Goal: Navigation & Orientation: Find specific page/section

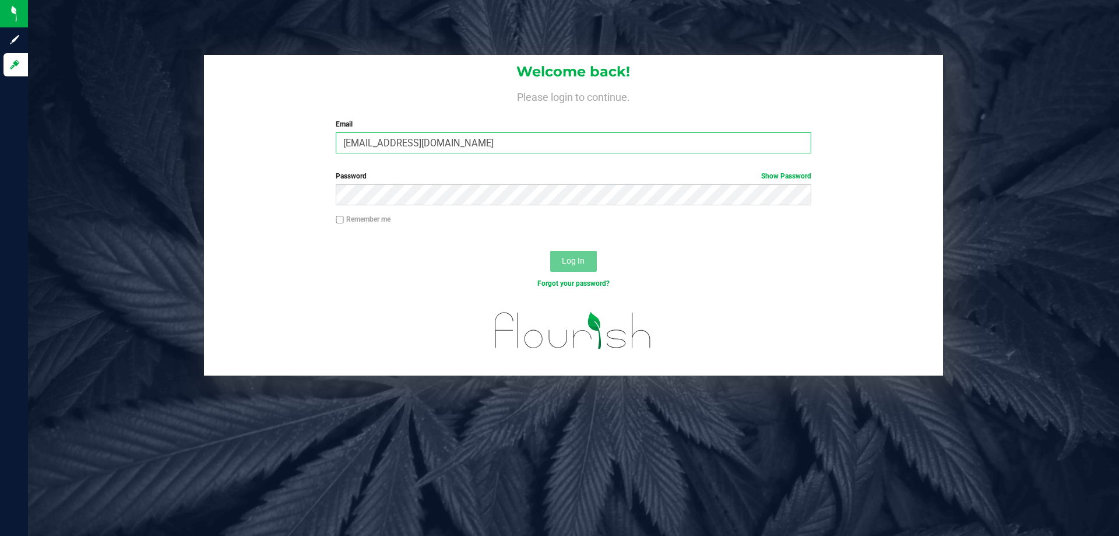
type input "[EMAIL_ADDRESS][DOMAIN_NAME]"
click at [550, 251] on button "Log In" at bounding box center [573, 261] width 47 height 21
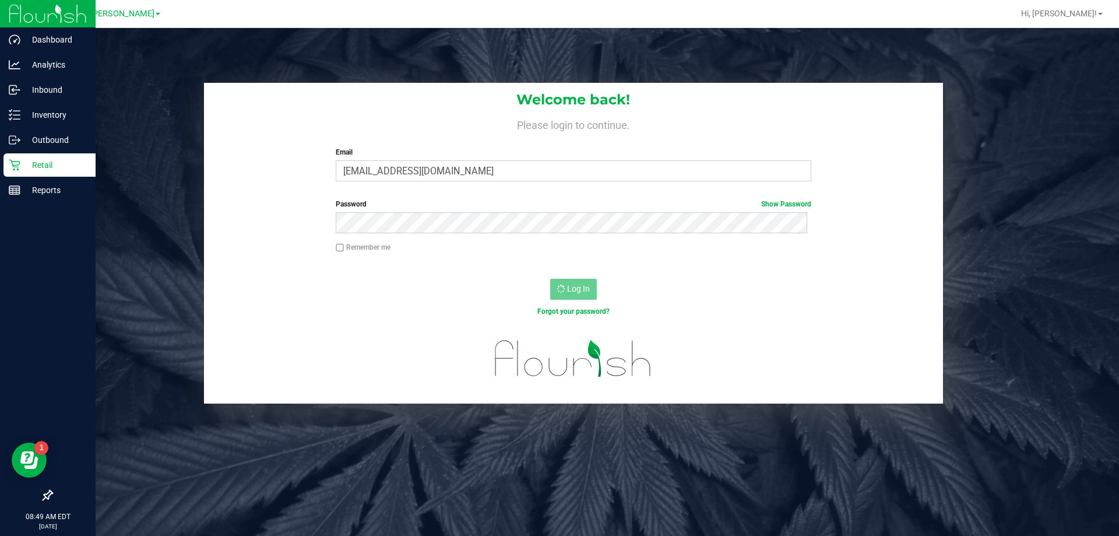
click at [45, 160] on p "Retail" at bounding box center [55, 165] width 70 height 14
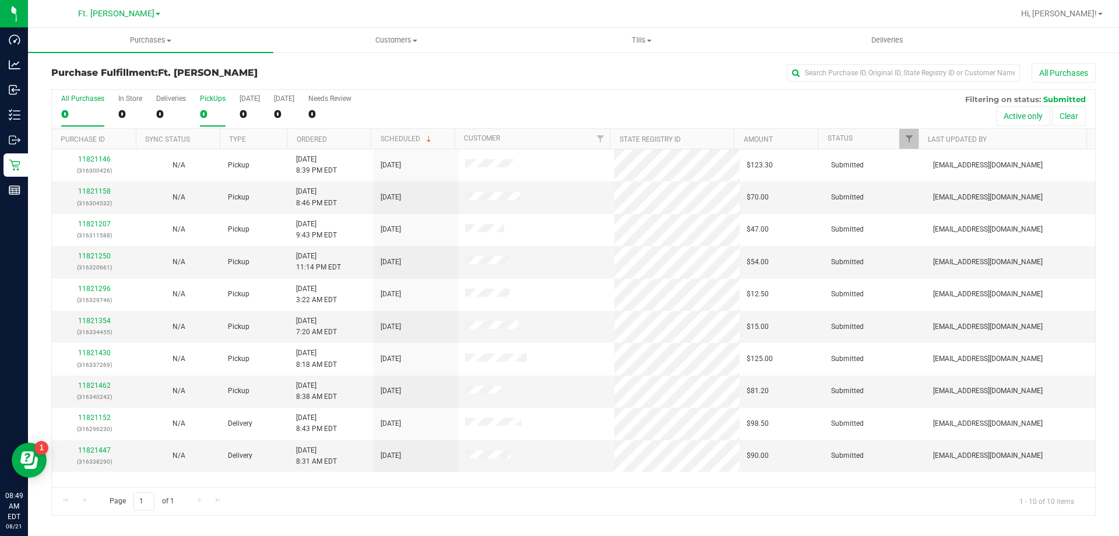
click at [207, 105] on label "PickUps 0" at bounding box center [213, 110] width 26 height 32
click at [0, 0] on input "PickUps 0" at bounding box center [0, 0] width 0 height 0
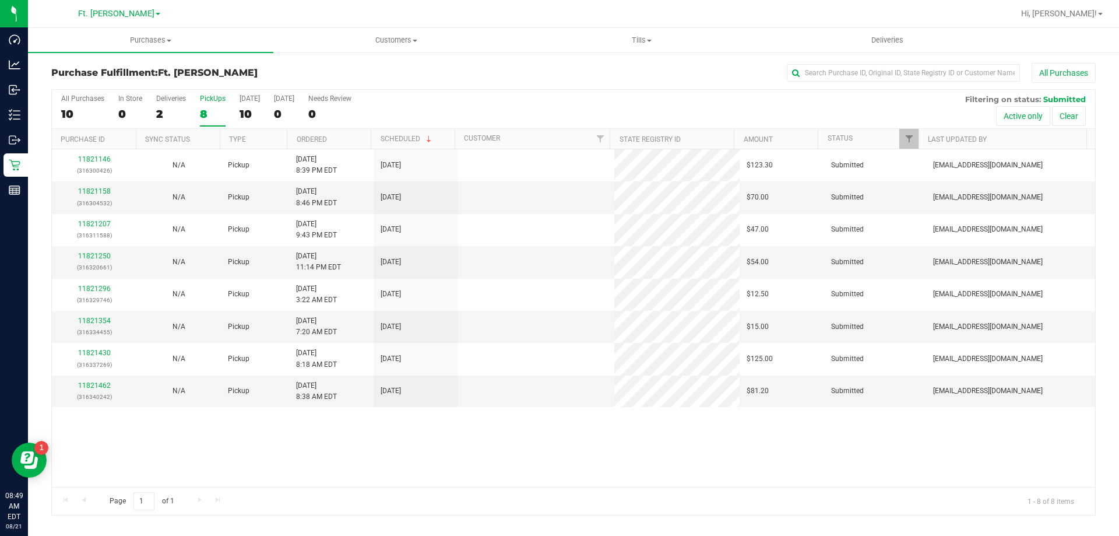
click at [278, 78] on div "Purchase Fulfillment: Ft. Myers WC All Purchases" at bounding box center [573, 76] width 1045 height 26
click at [449, 108] on div "All Purchases 10 In Store 0 Deliveries 2 PickUps 8 Today 10 Tomorrow 0 Needs Re…" at bounding box center [574, 109] width 1044 height 39
click at [646, 52] on link "Tills Manage tills Reconcile e-payments" at bounding box center [641, 40] width 245 height 24
click at [612, 64] on li "Manage tills" at bounding box center [641, 71] width 245 height 14
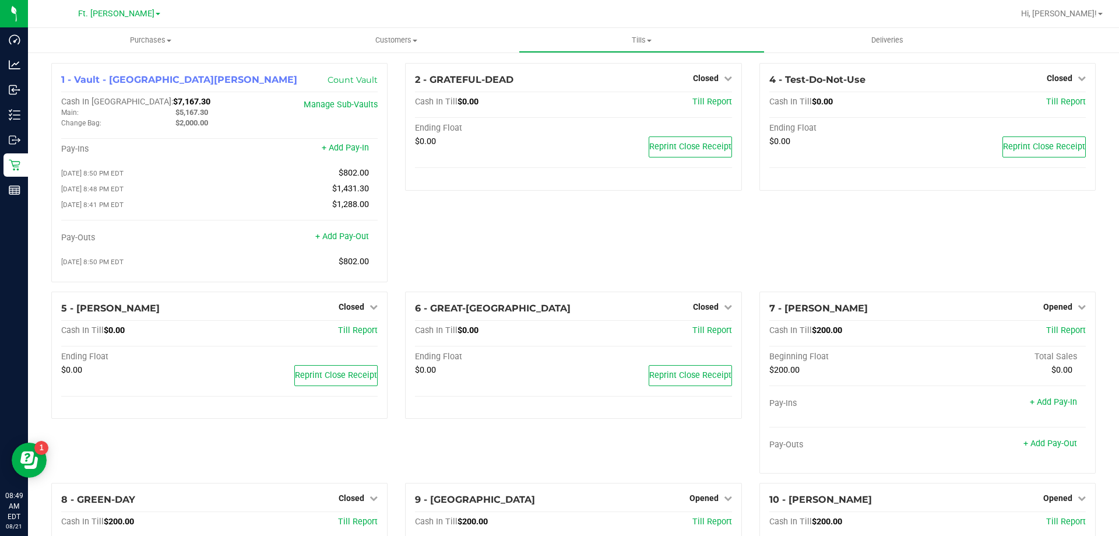
drag, startPoint x: 752, startPoint y: 365, endPoint x: 349, endPoint y: 62, distance: 503.8
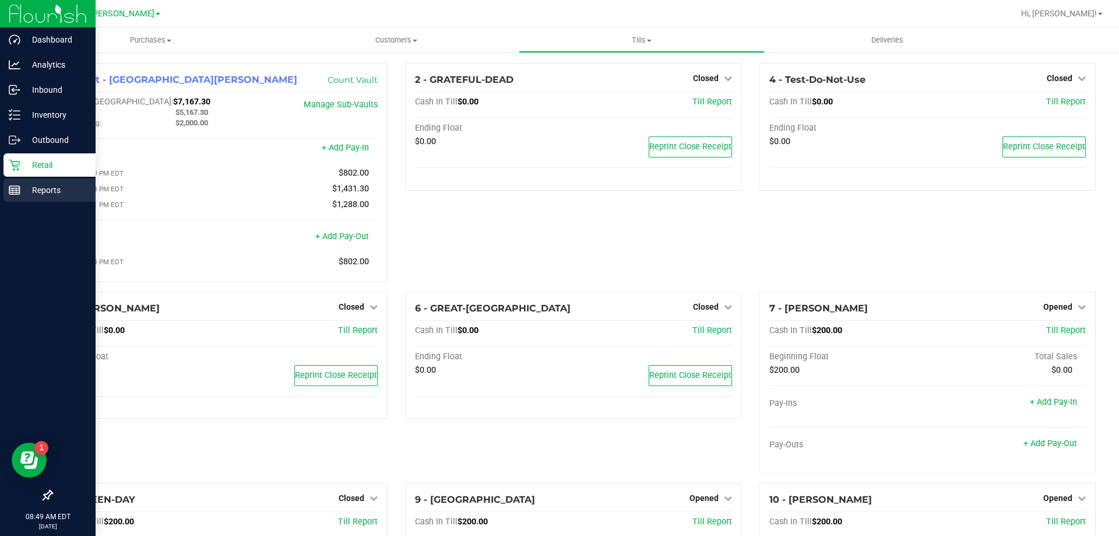
click at [35, 194] on p "Reports" at bounding box center [55, 190] width 70 height 14
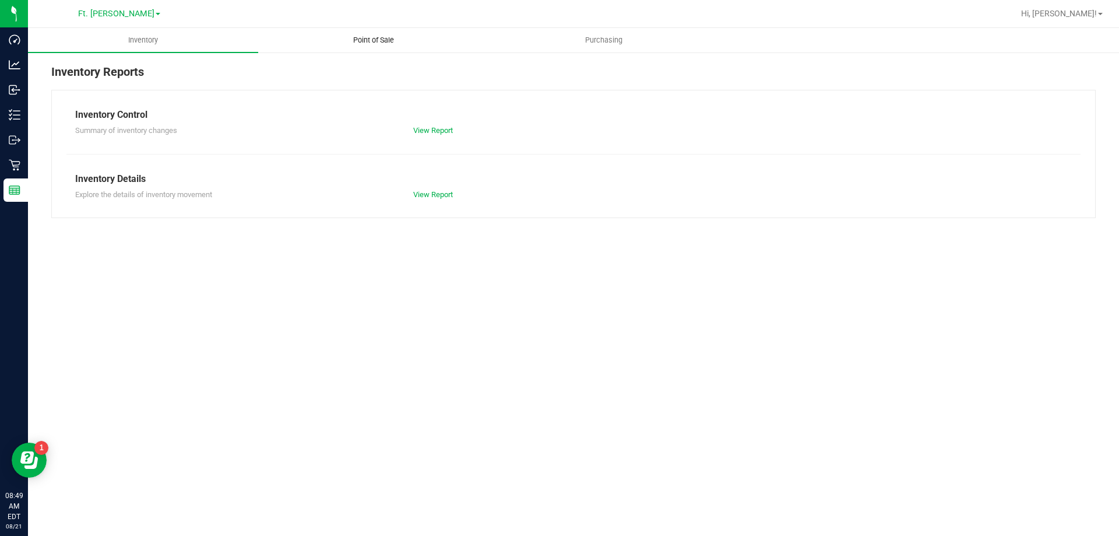
click at [429, 41] on uib-tab-heading "Point of Sale" at bounding box center [373, 40] width 229 height 23
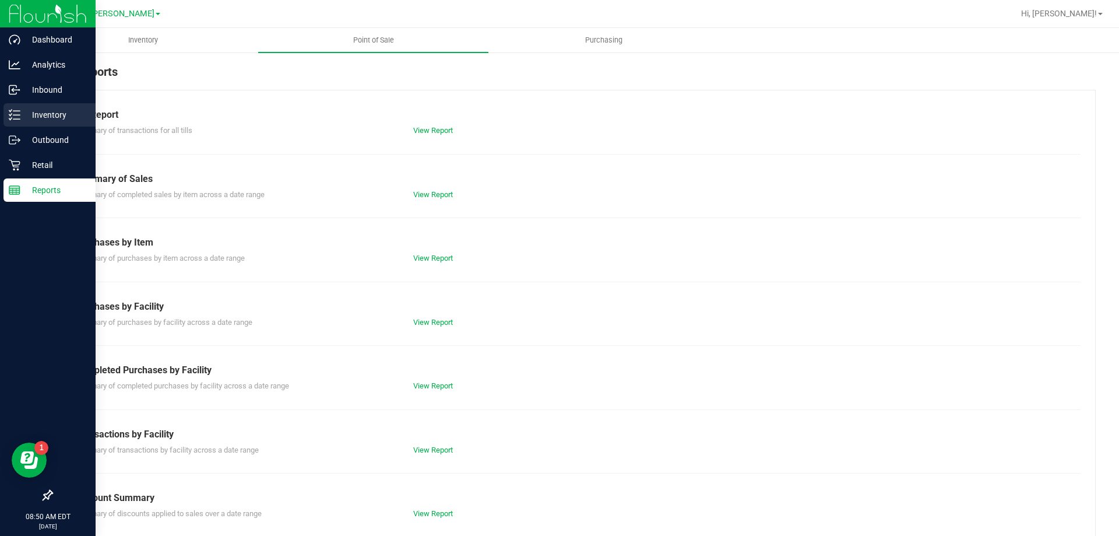
click at [19, 111] on line at bounding box center [16, 111] width 6 height 0
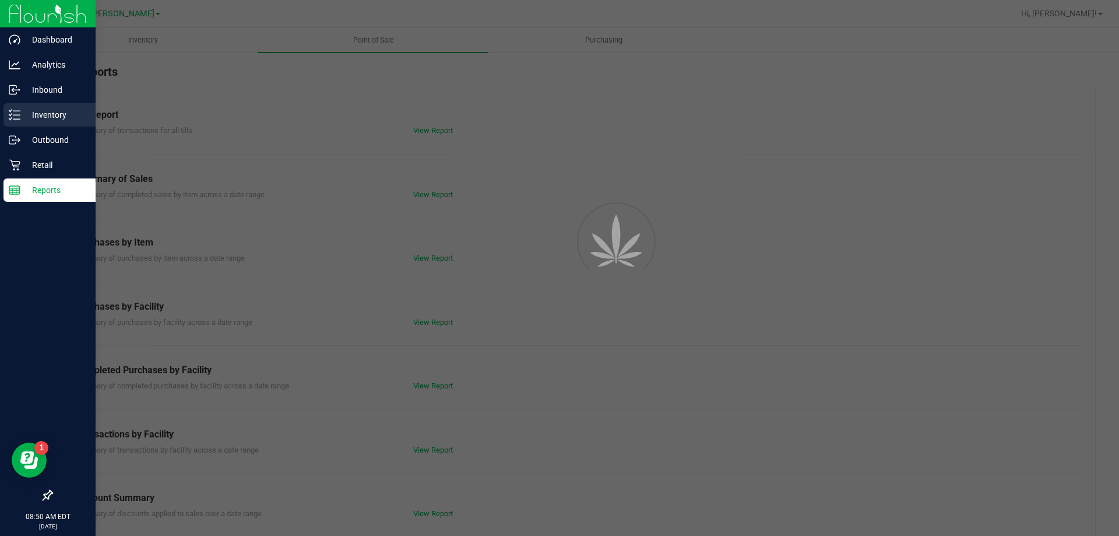
click at [19, 111] on line at bounding box center [16, 111] width 6 height 0
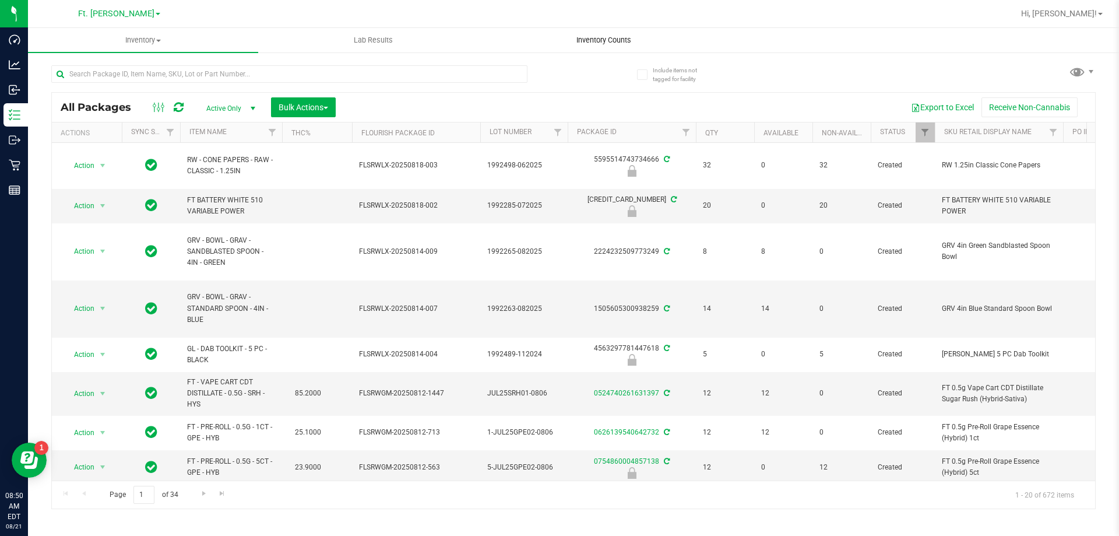
click at [617, 47] on uib-tab-heading "Inventory Counts" at bounding box center [603, 40] width 229 height 23
